Goal: Find specific page/section: Find specific page/section

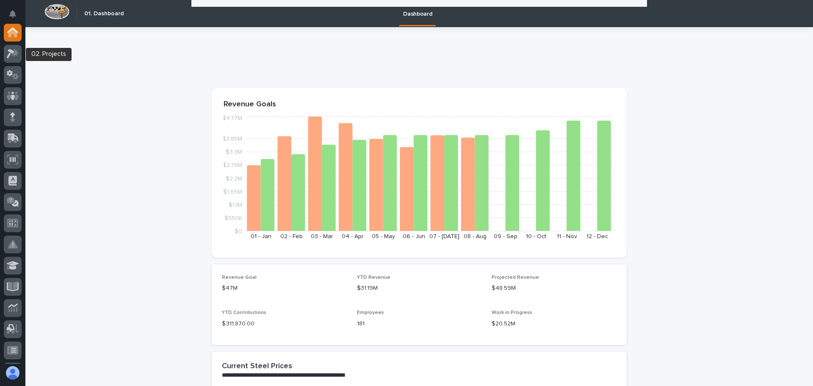
scroll to position [1143, 0]
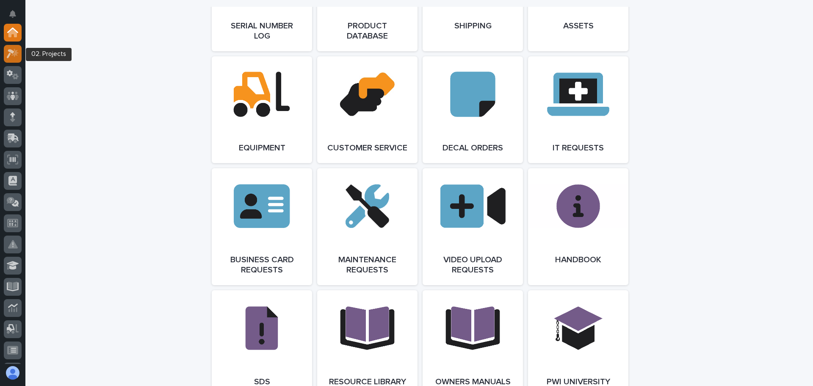
click at [10, 50] on icon at bounding box center [11, 53] width 8 height 9
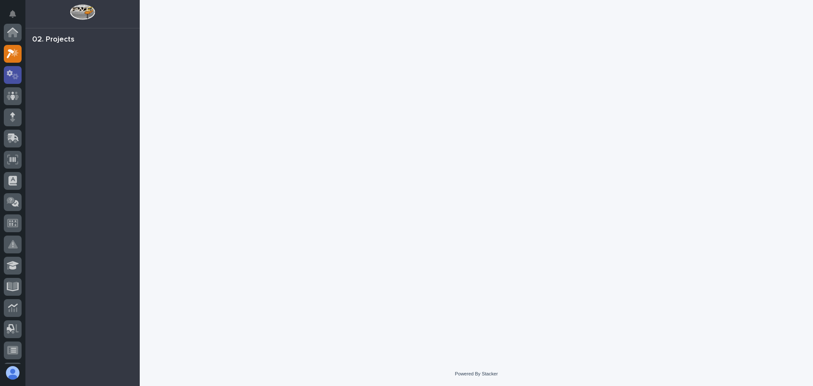
scroll to position [21, 0]
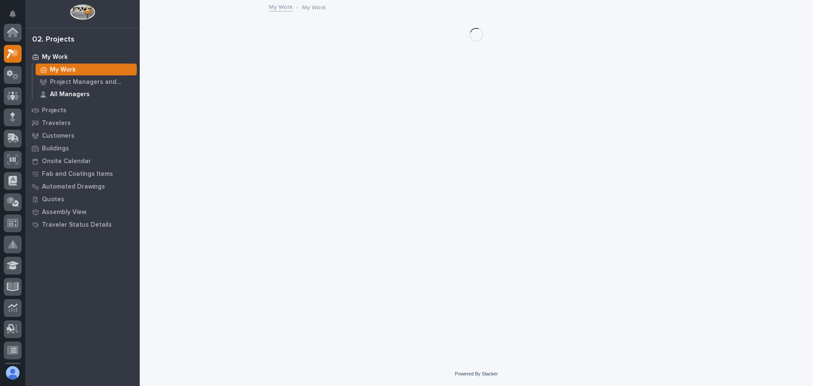
scroll to position [21, 0]
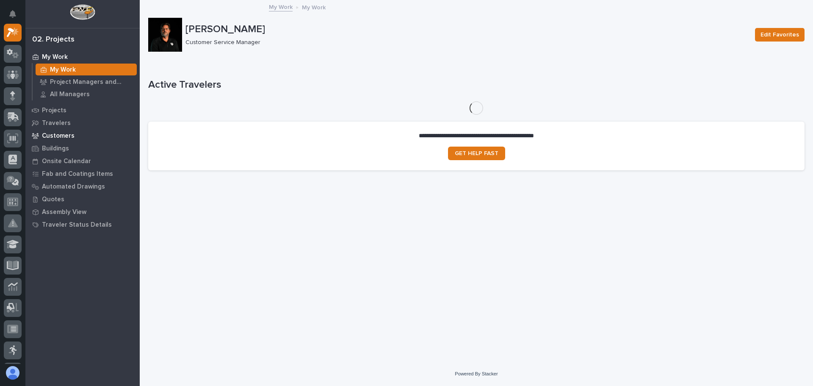
click at [55, 137] on p "Customers" at bounding box center [58, 136] width 33 height 8
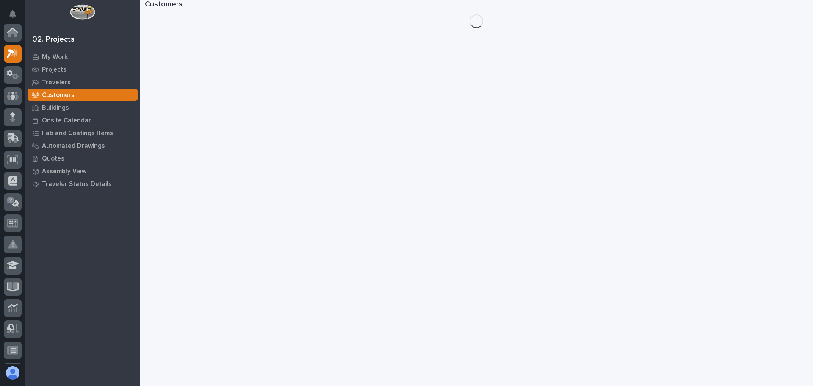
scroll to position [21, 0]
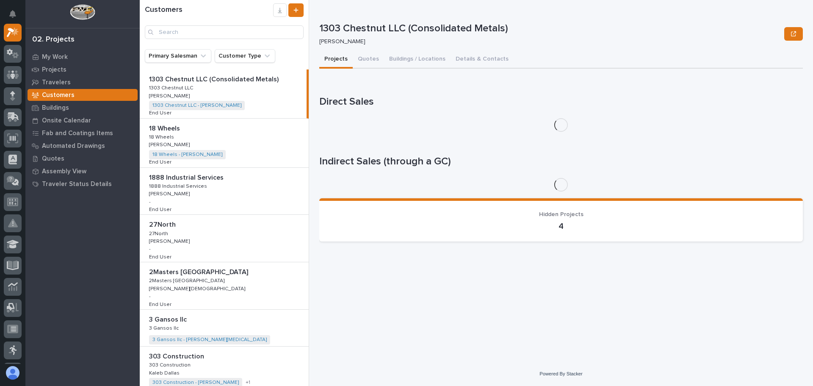
click at [156, 33] on div "Search" at bounding box center [152, 32] width 14 height 14
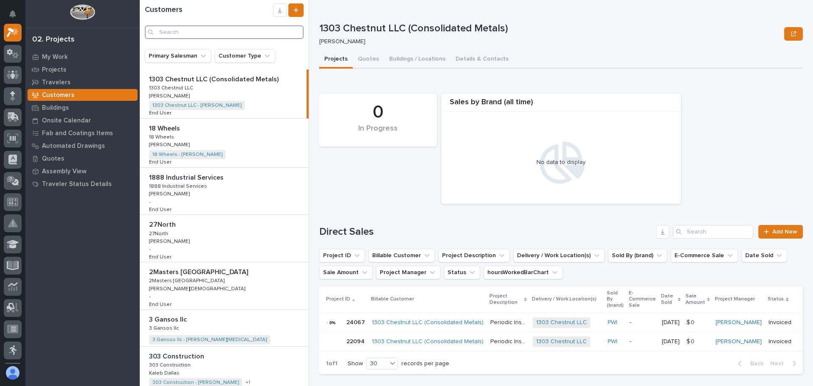
click at [168, 30] on input "Search" at bounding box center [224, 32] width 159 height 14
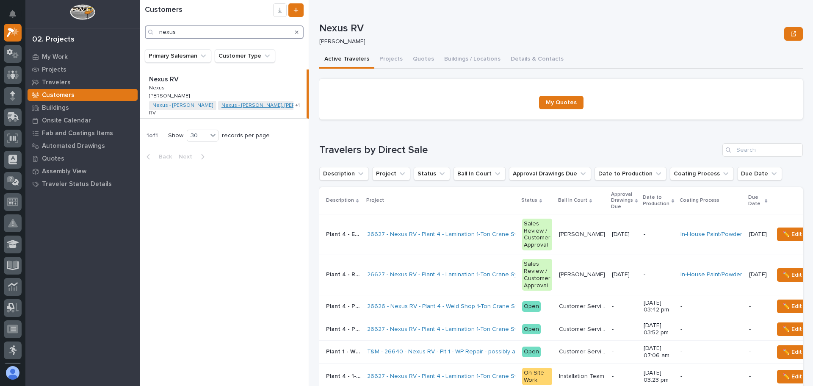
type input "nexus"
click at [233, 105] on link "Nexus - [PERSON_NAME]. [PERSON_NAME]" at bounding box center [273, 105] width 104 height 6
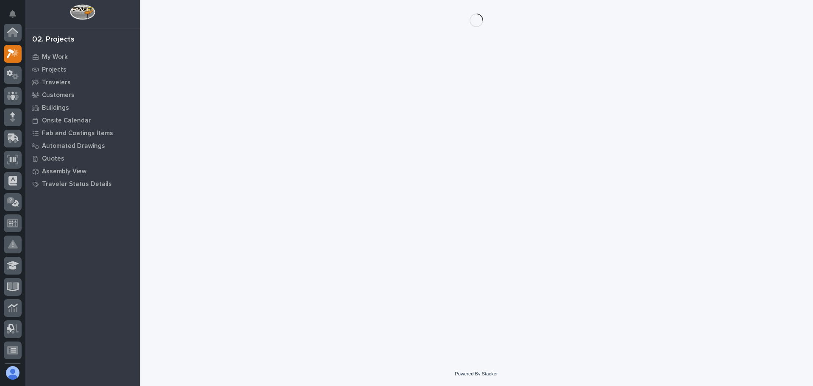
scroll to position [21, 0]
